Goal: Task Accomplishment & Management: Complete application form

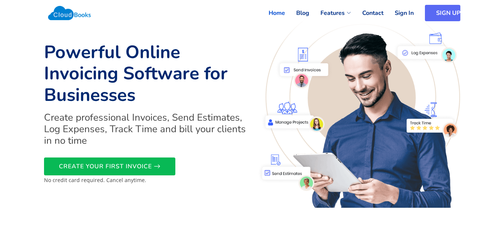
click at [431, 13] on link "SIGN UP" at bounding box center [442, 13] width 35 height 16
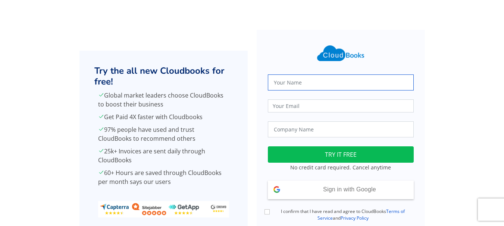
click at [302, 86] on input "text" at bounding box center [341, 83] width 146 height 16
type input "[PERSON_NAME]"
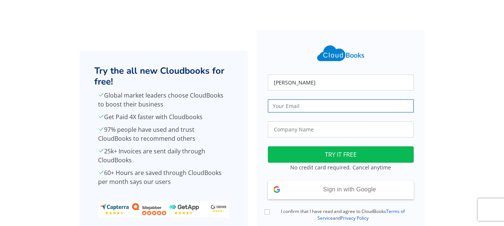
click at [293, 105] on input "email" at bounding box center [341, 106] width 146 height 13
type input "[EMAIL_ADDRESS][DOMAIN_NAME]"
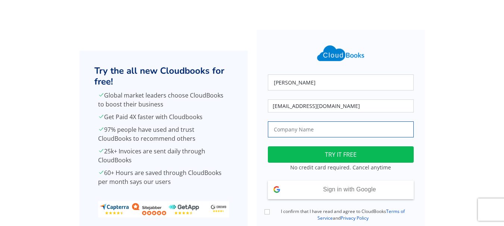
click at [314, 130] on input "text" at bounding box center [341, 130] width 146 height 16
type input "True Harvest Farms"
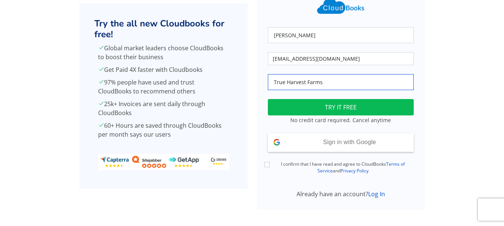
scroll to position [53, 0]
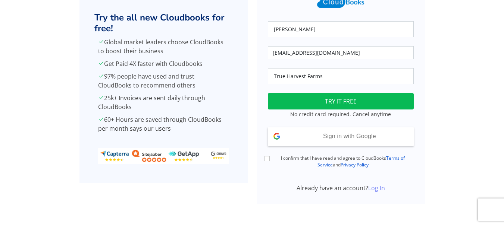
click at [375, 191] on link "Log In" at bounding box center [376, 188] width 17 height 8
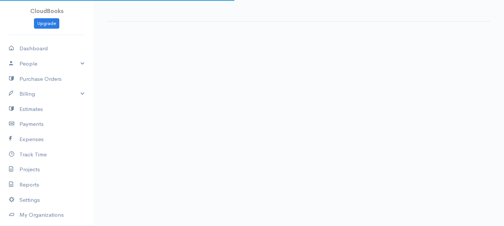
select select "365"
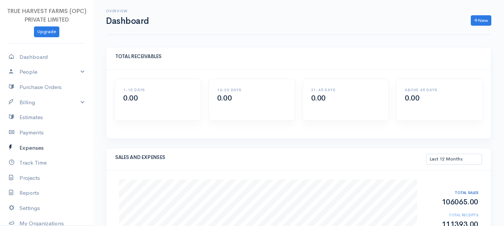
click at [29, 146] on link "Expenses" at bounding box center [46, 148] width 93 height 15
